Goal: Transaction & Acquisition: Book appointment/travel/reservation

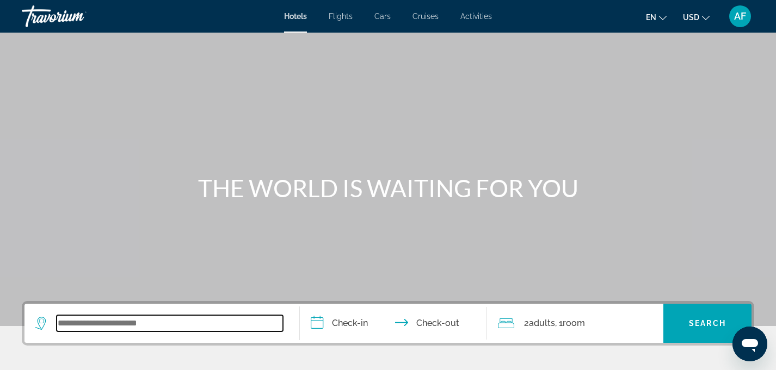
click at [208, 326] on input "Search widget" at bounding box center [170, 323] width 226 height 16
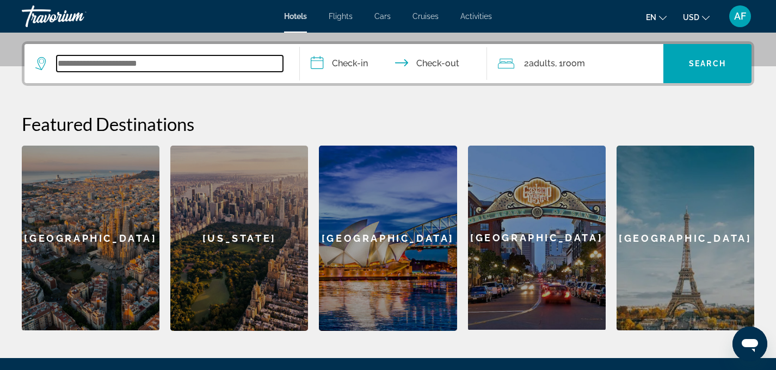
scroll to position [266, 0]
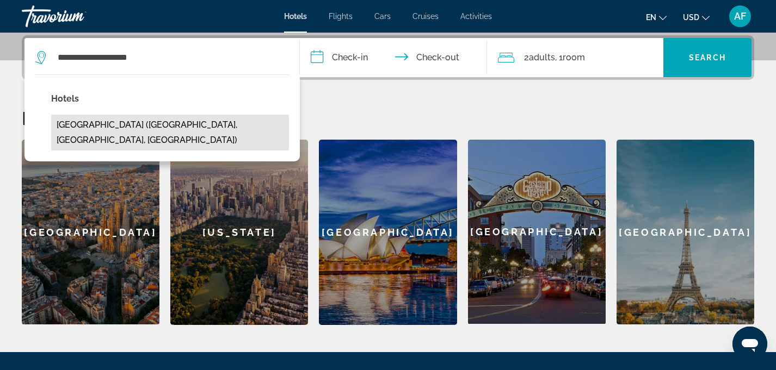
click at [215, 128] on button "[GEOGRAPHIC_DATA] ([GEOGRAPHIC_DATA], [GEOGRAPHIC_DATA], [GEOGRAPHIC_DATA])" at bounding box center [170, 133] width 238 height 36
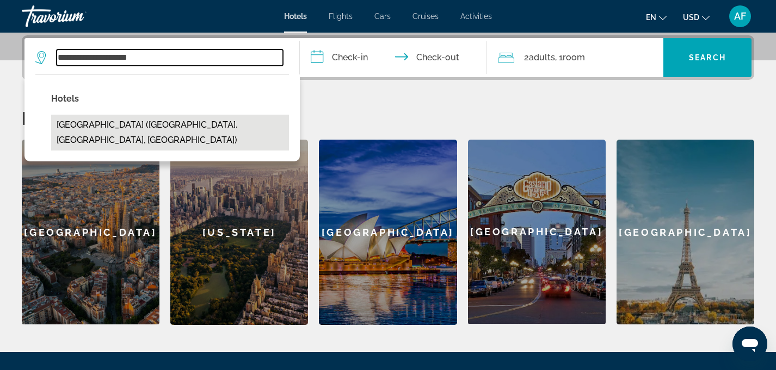
type input "**********"
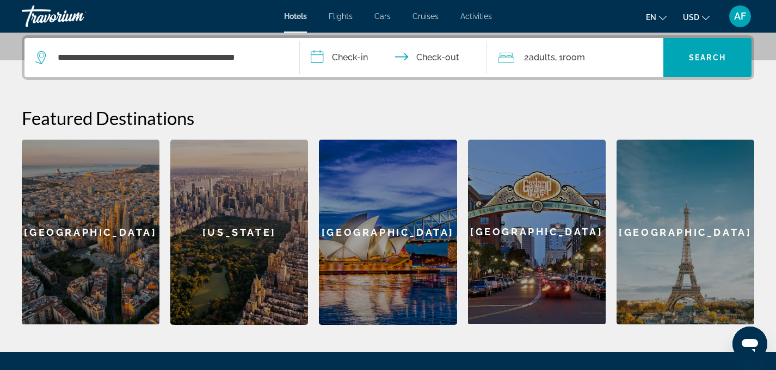
click at [349, 55] on input "**********" at bounding box center [395, 59] width 191 height 42
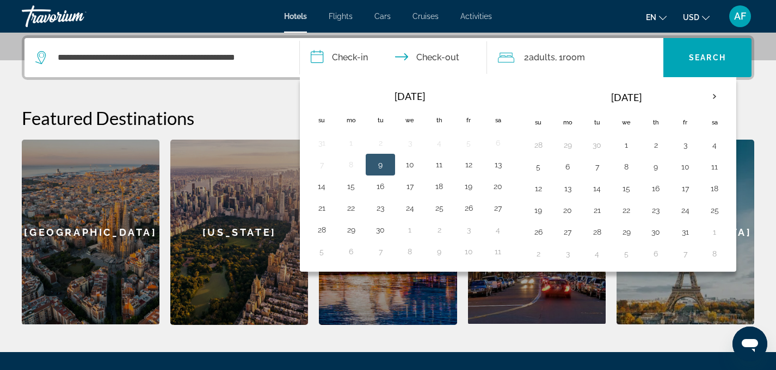
click at [379, 164] on button "9" at bounding box center [379, 164] width 17 height 15
click at [407, 170] on button "10" at bounding box center [409, 164] width 17 height 15
type input "**********"
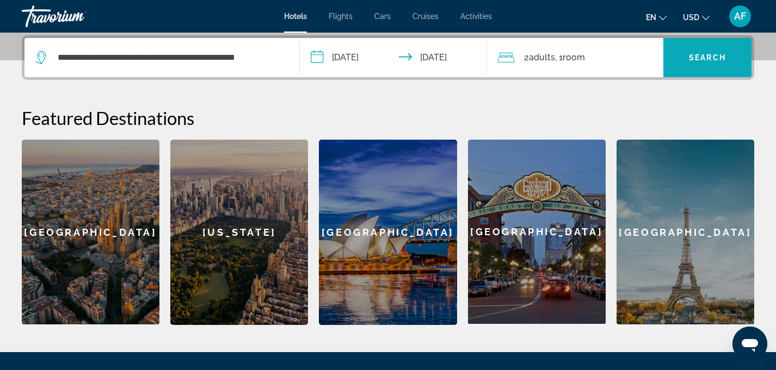
click at [699, 51] on span "Search widget" at bounding box center [707, 58] width 88 height 26
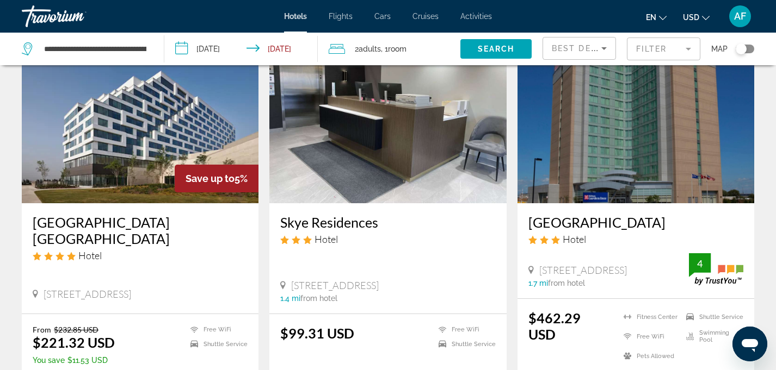
scroll to position [75, 0]
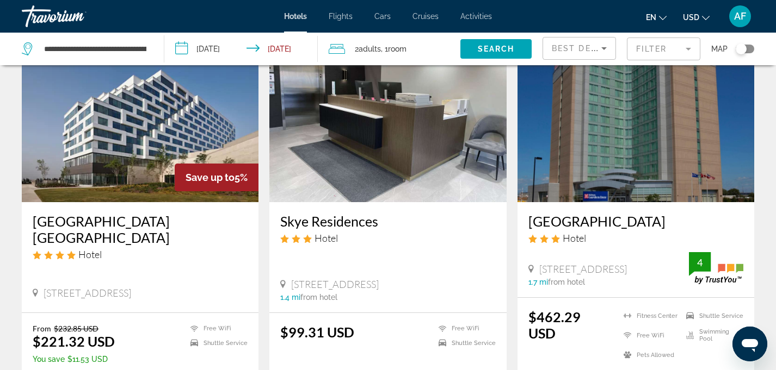
click at [697, 15] on span "USD" at bounding box center [691, 17] width 16 height 9
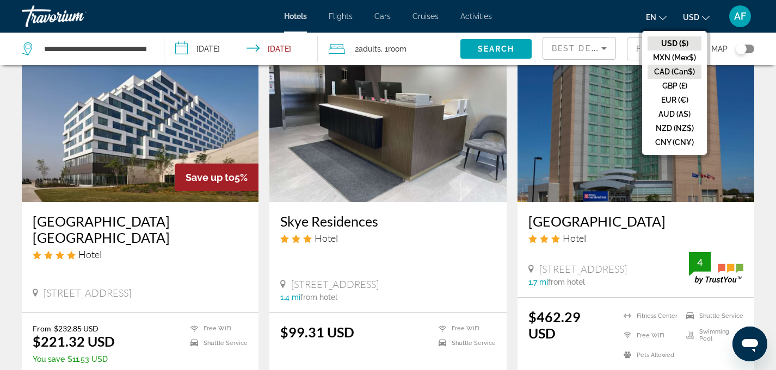
click at [670, 70] on button "CAD (Can$)" at bounding box center [674, 72] width 54 height 14
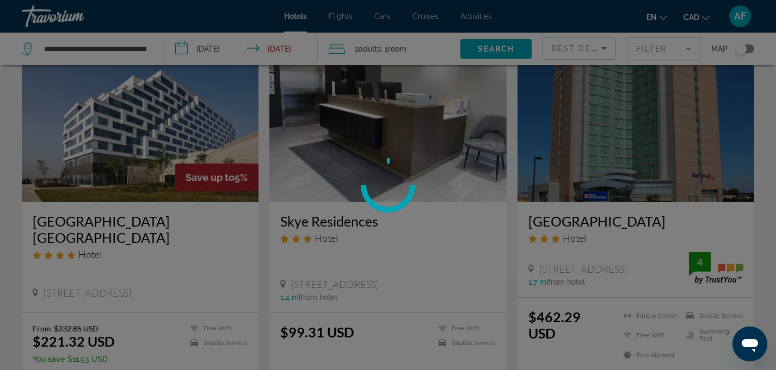
scroll to position [0, 0]
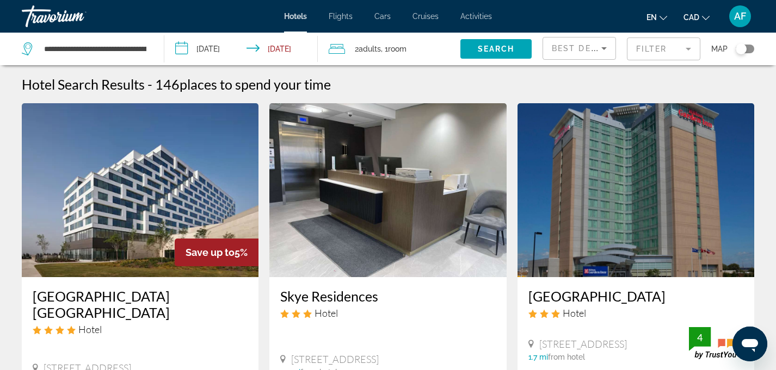
click at [672, 47] on mat-form-field "Filter" at bounding box center [663, 49] width 73 height 23
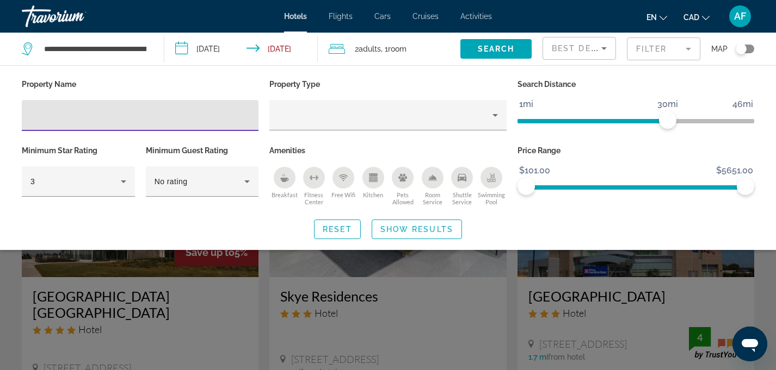
click at [595, 46] on span "Best Deals" at bounding box center [579, 48] width 57 height 9
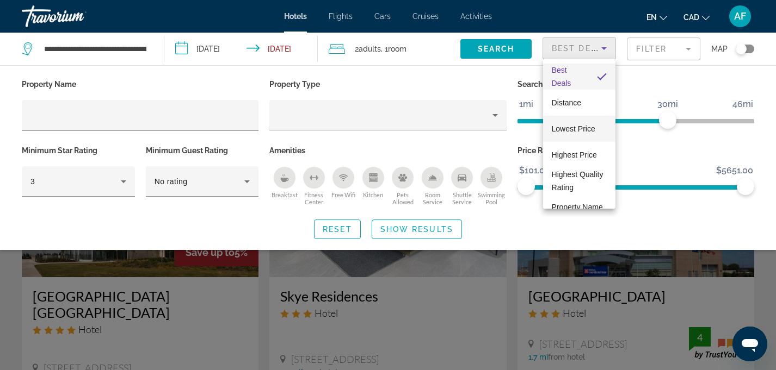
click at [574, 127] on span "Lowest Price" at bounding box center [573, 129] width 44 height 9
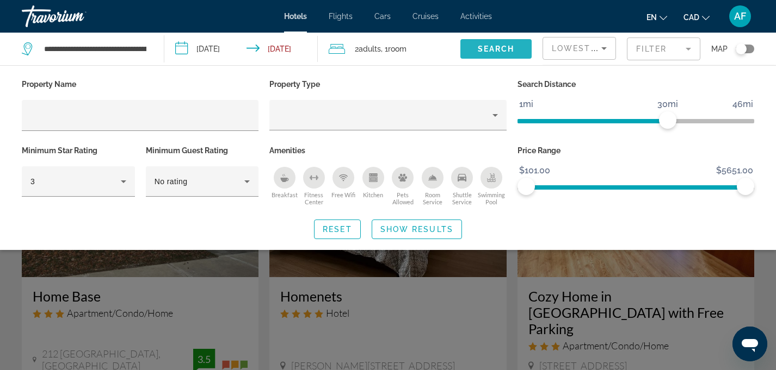
click at [520, 49] on span "Search widget" at bounding box center [495, 49] width 71 height 26
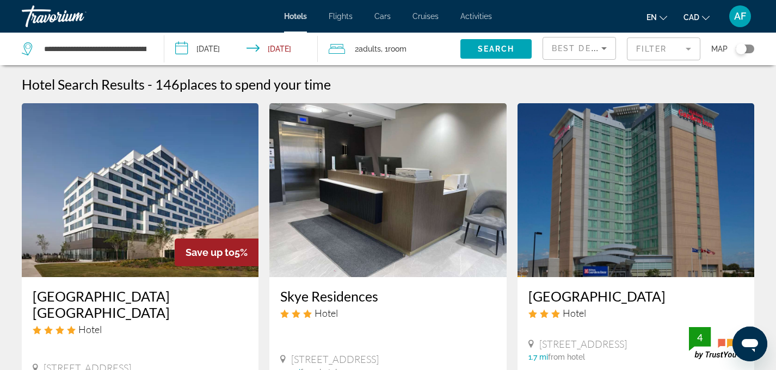
click at [597, 48] on icon "Sort by" at bounding box center [603, 48] width 13 height 13
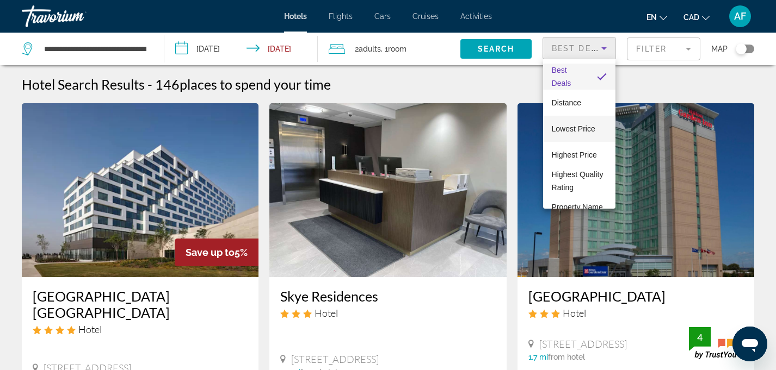
click at [575, 128] on span "Lowest Price" at bounding box center [573, 129] width 44 height 9
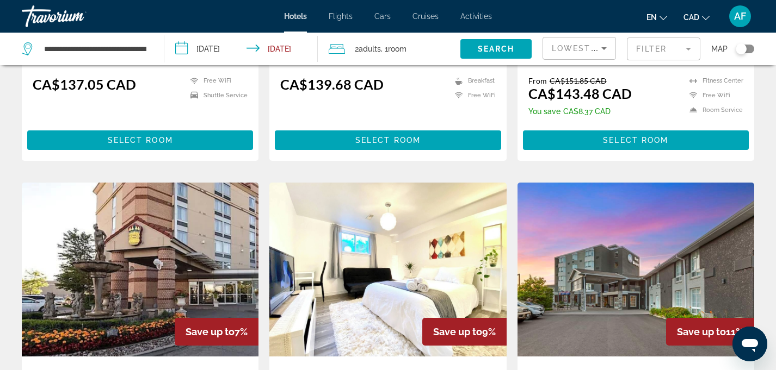
scroll to position [794, 0]
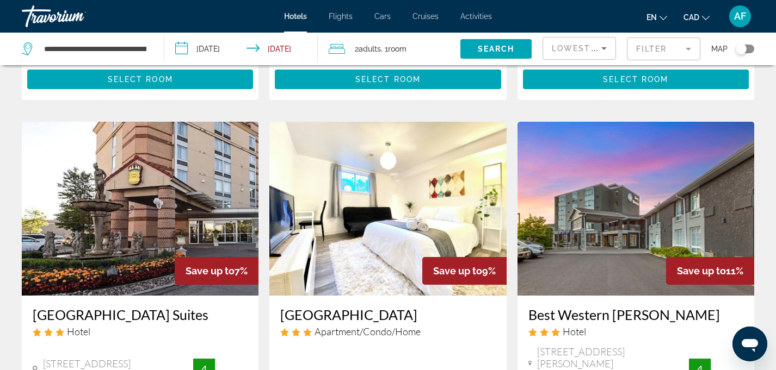
click at [129, 307] on h3 "[GEOGRAPHIC_DATA] Suites" at bounding box center [140, 315] width 215 height 16
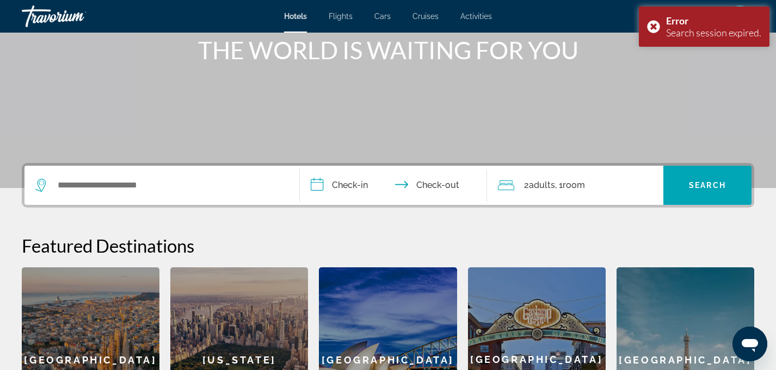
scroll to position [168, 0]
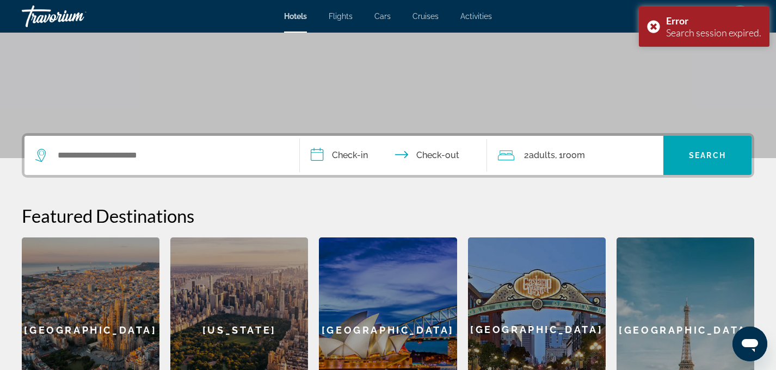
click at [226, 170] on div "Search widget" at bounding box center [161, 155] width 253 height 39
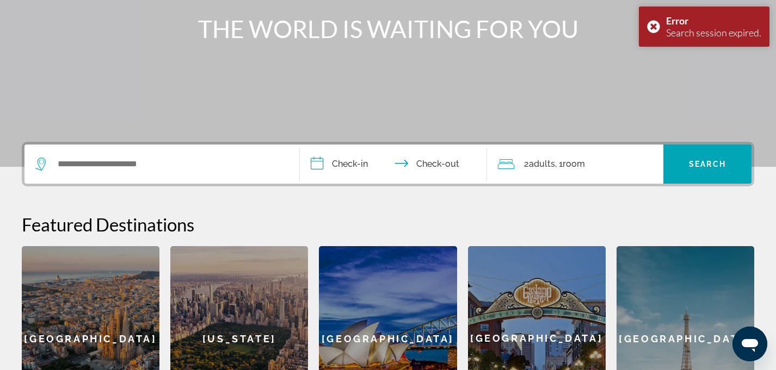
scroll to position [0, 0]
